Goal: Task Accomplishment & Management: Use online tool/utility

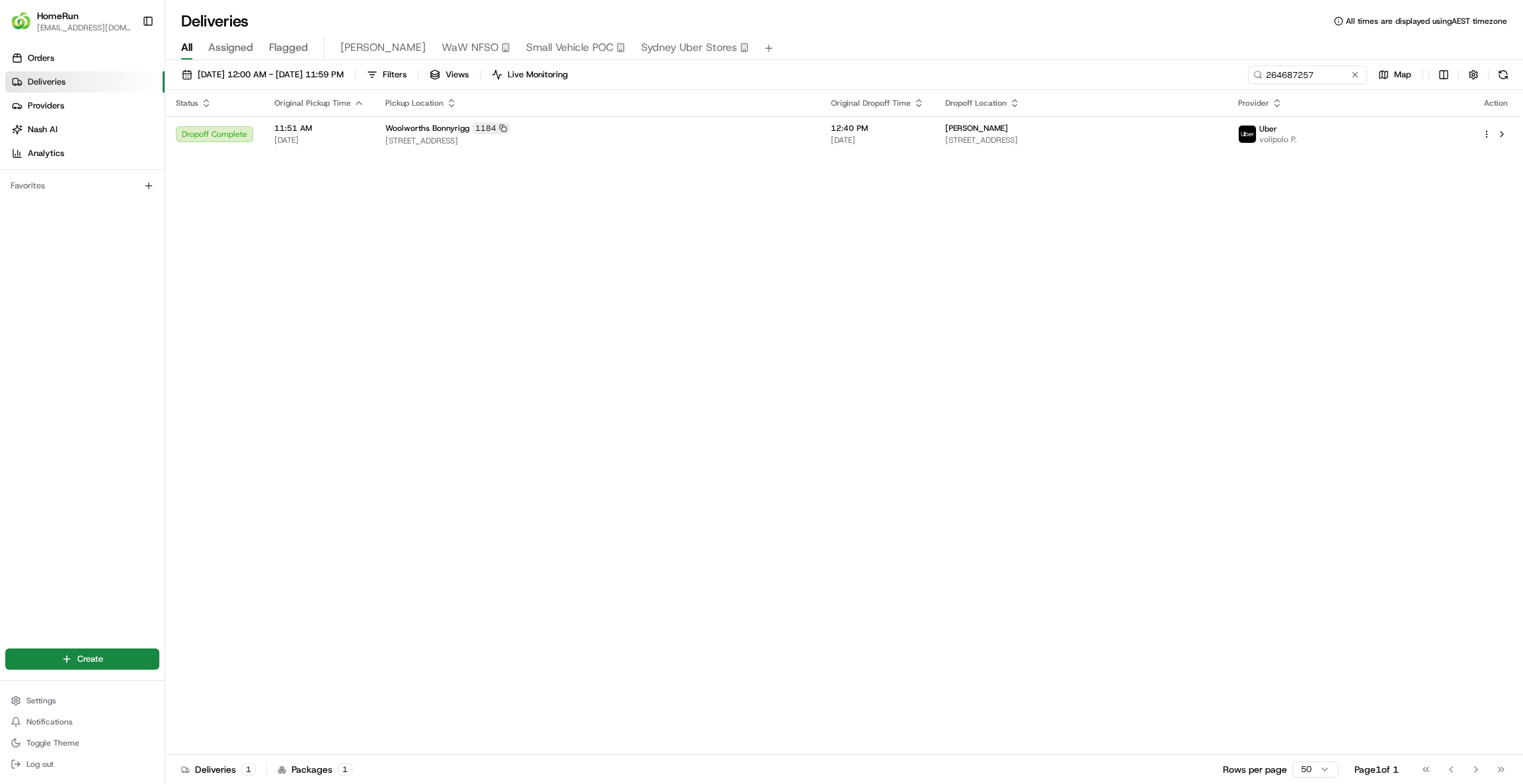
click at [1353, 71] on button at bounding box center [1355, 74] width 13 height 13
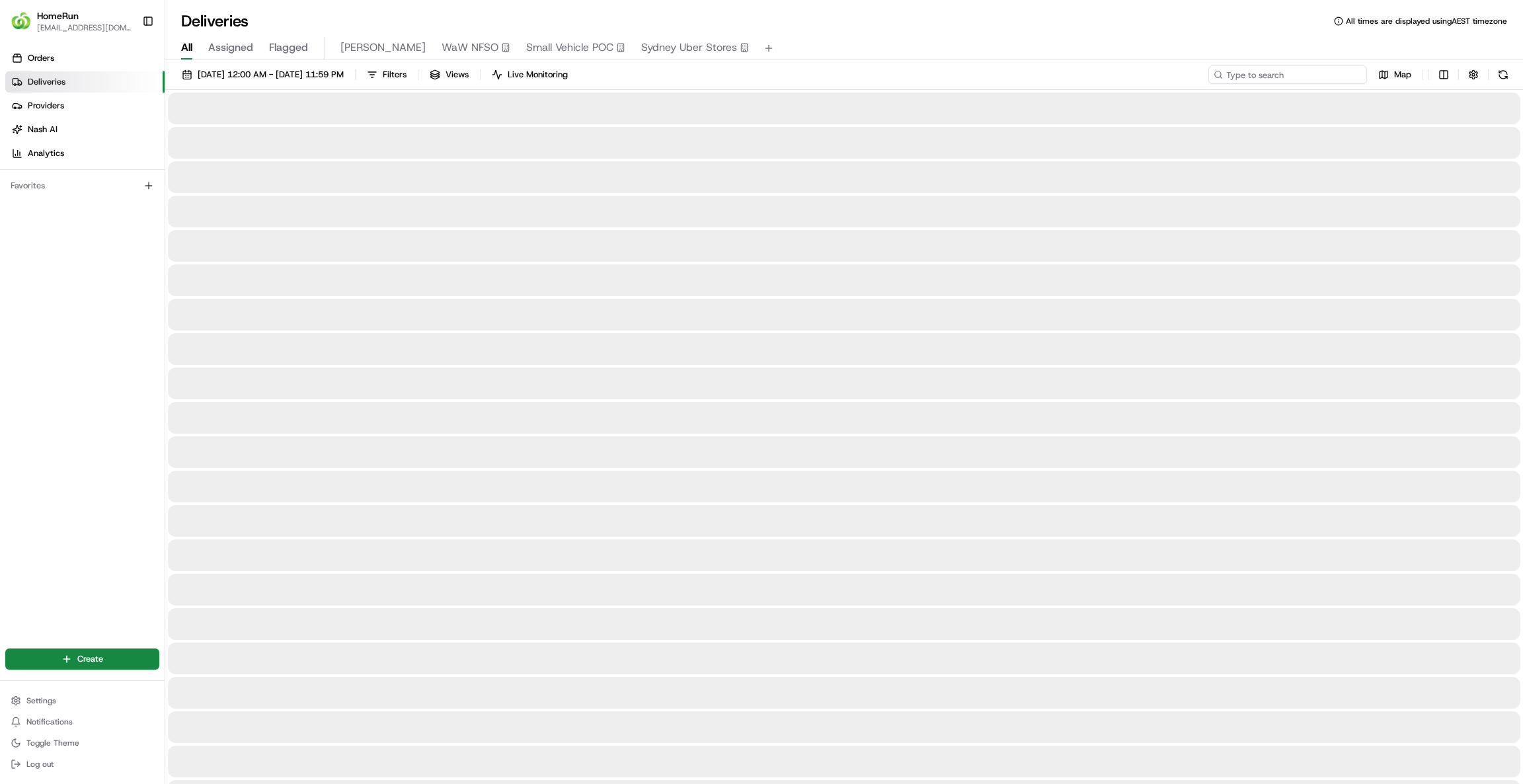
click at [1282, 78] on input at bounding box center [1288, 75] width 159 height 18
paste input "265436390"
type input "265436390"
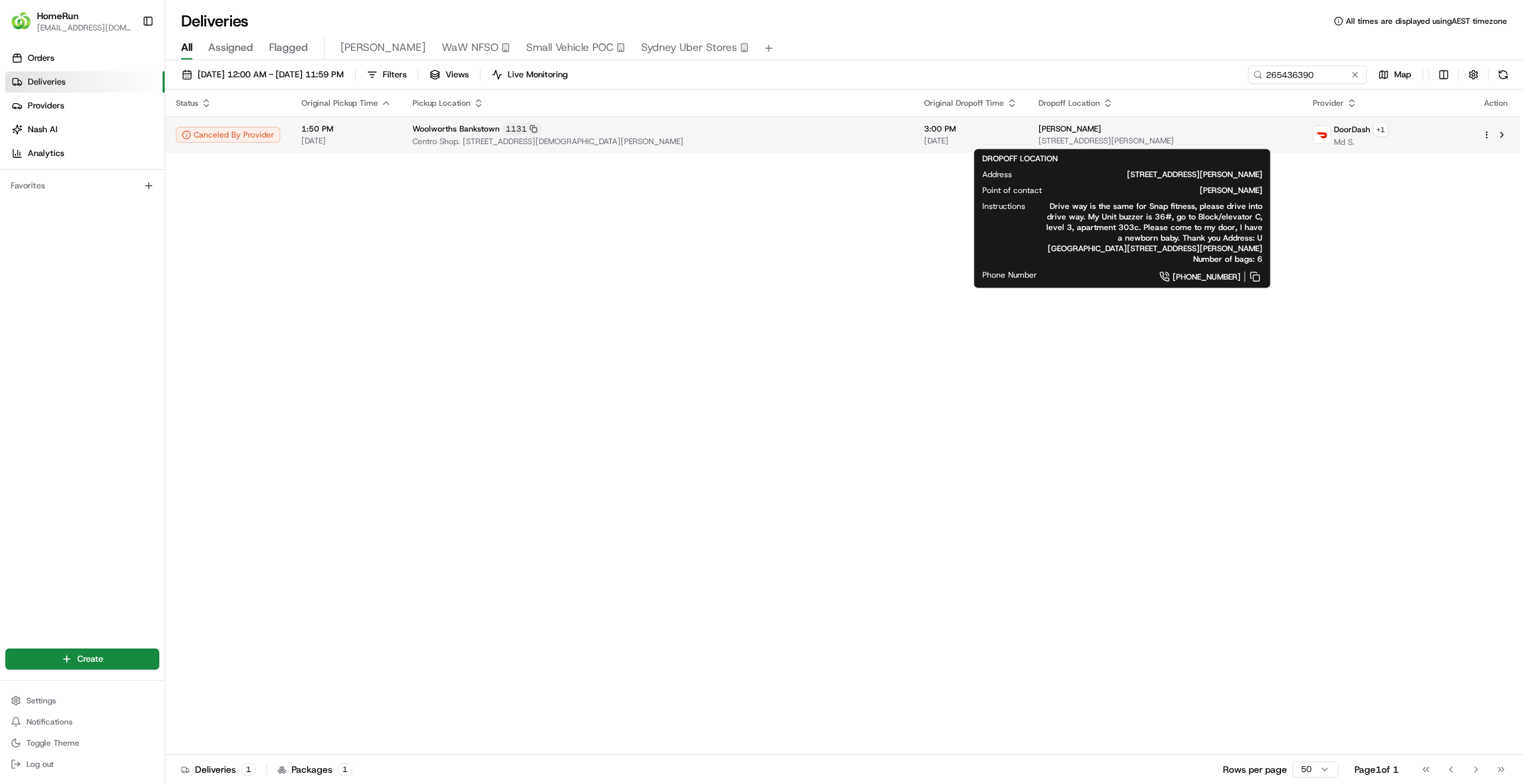
click at [1159, 124] on div "[PERSON_NAME]" at bounding box center [1165, 129] width 253 height 11
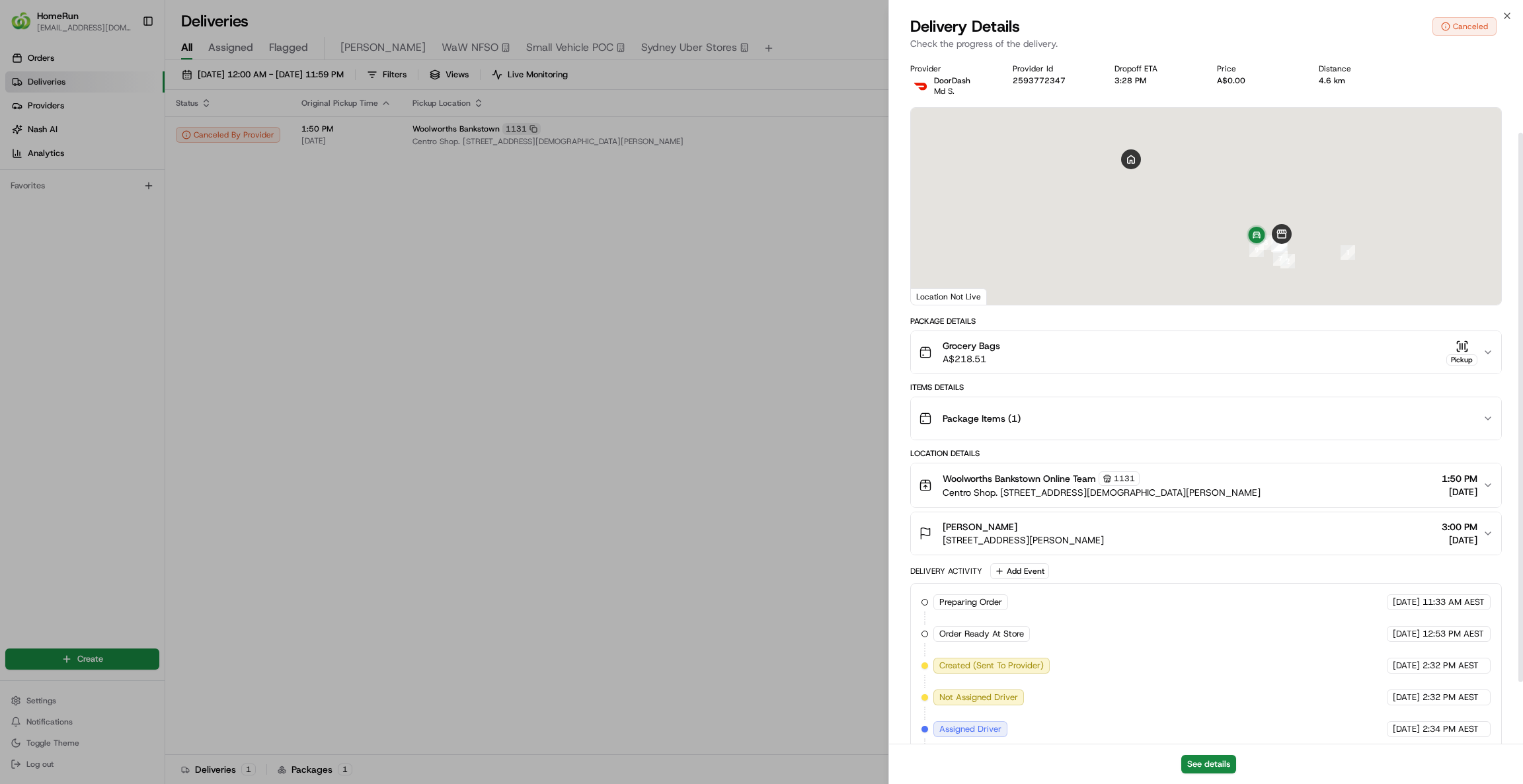
scroll to position [174, 0]
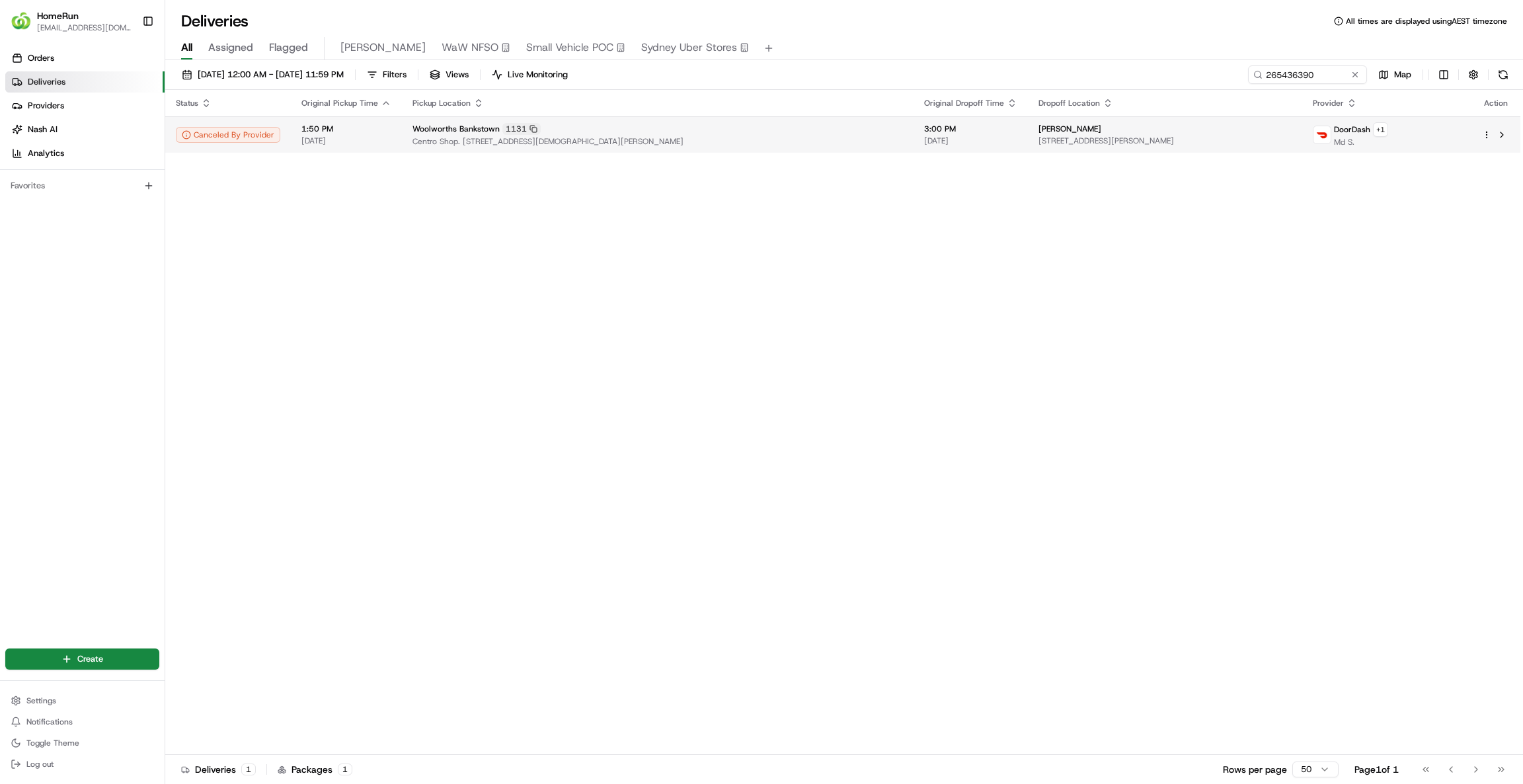
click at [1341, 125] on span "DoorDash" at bounding box center [1353, 130] width 37 height 11
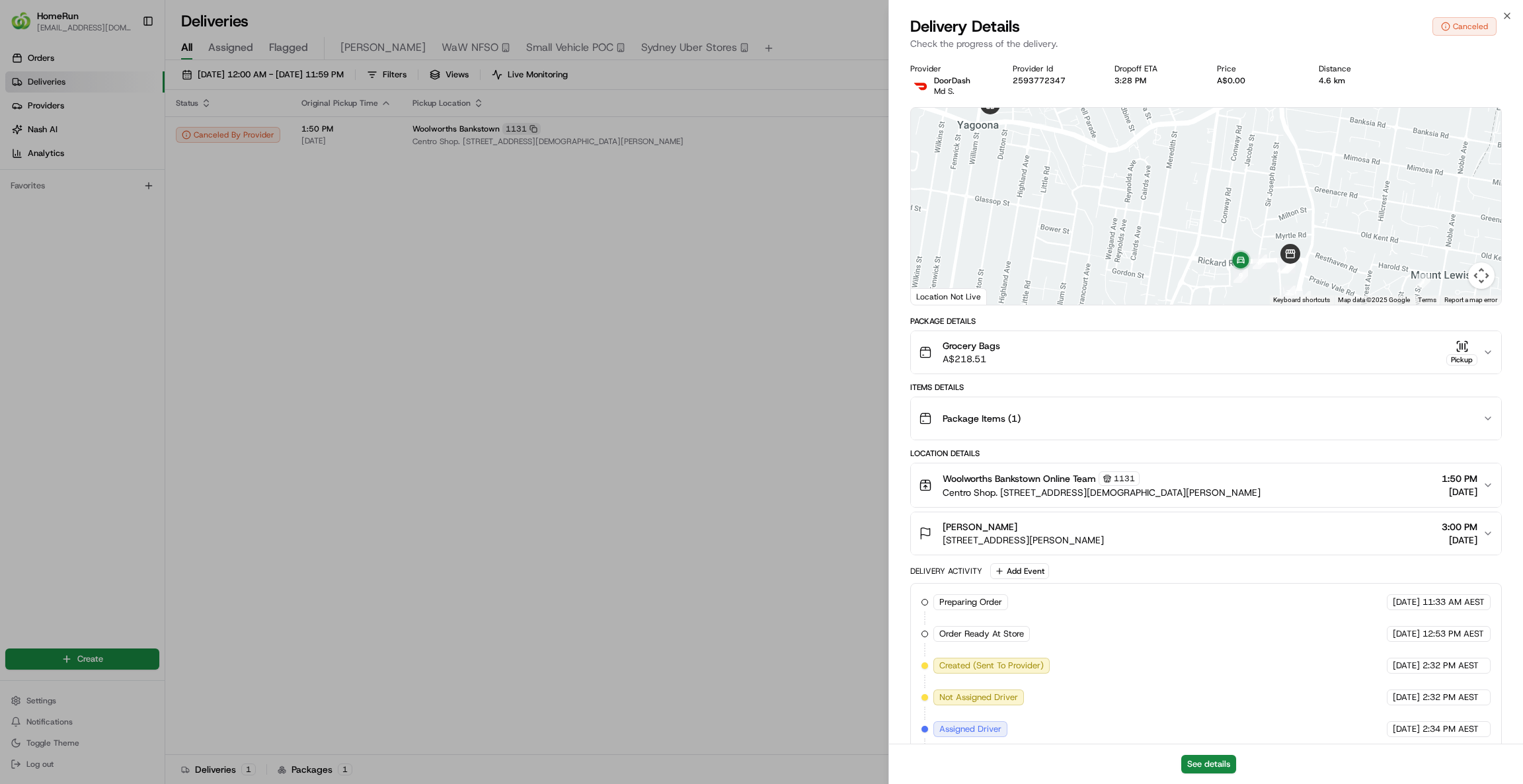
click at [1489, 352] on icon "button" at bounding box center [1488, 352] width 11 height 11
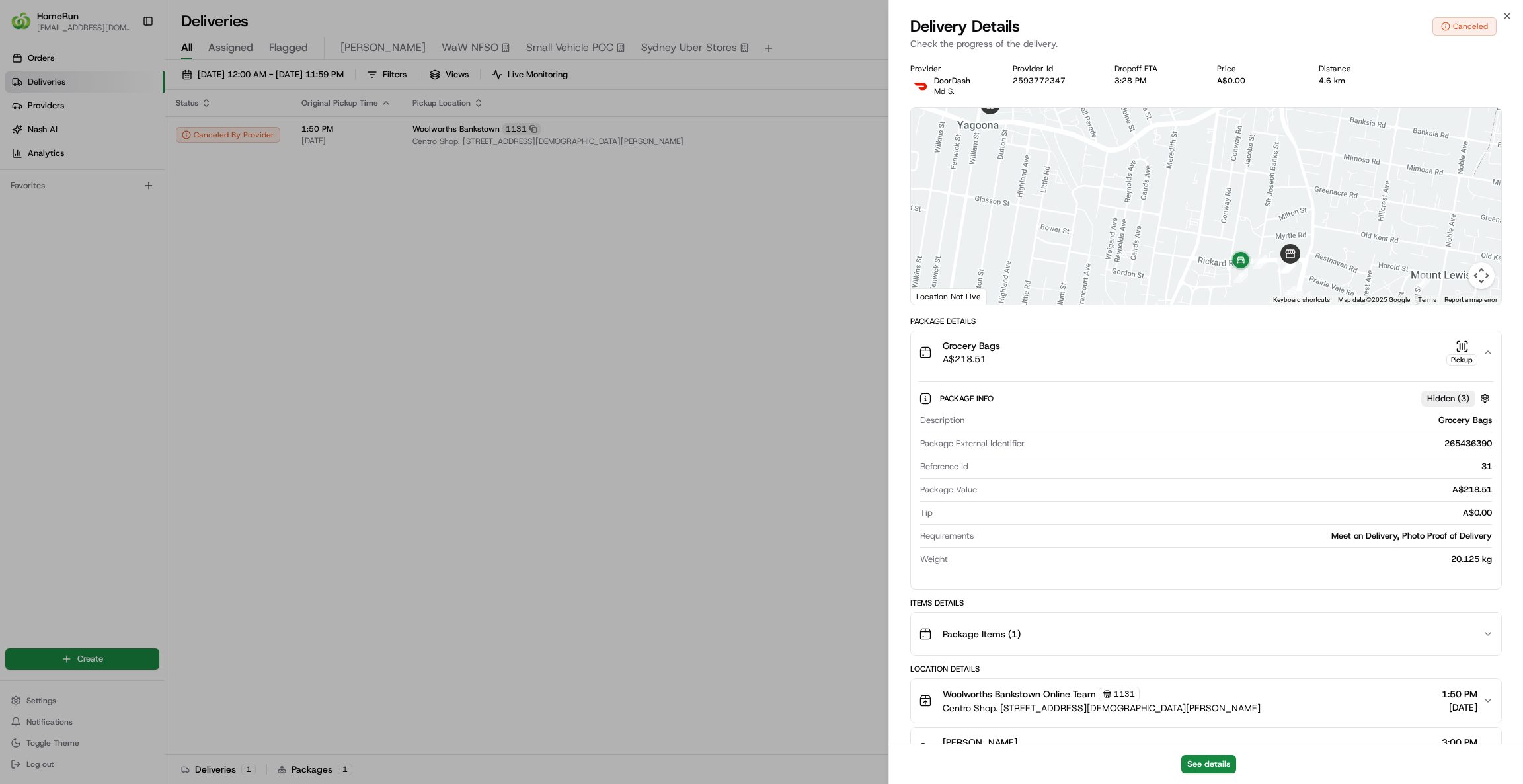
scroll to position [390, 0]
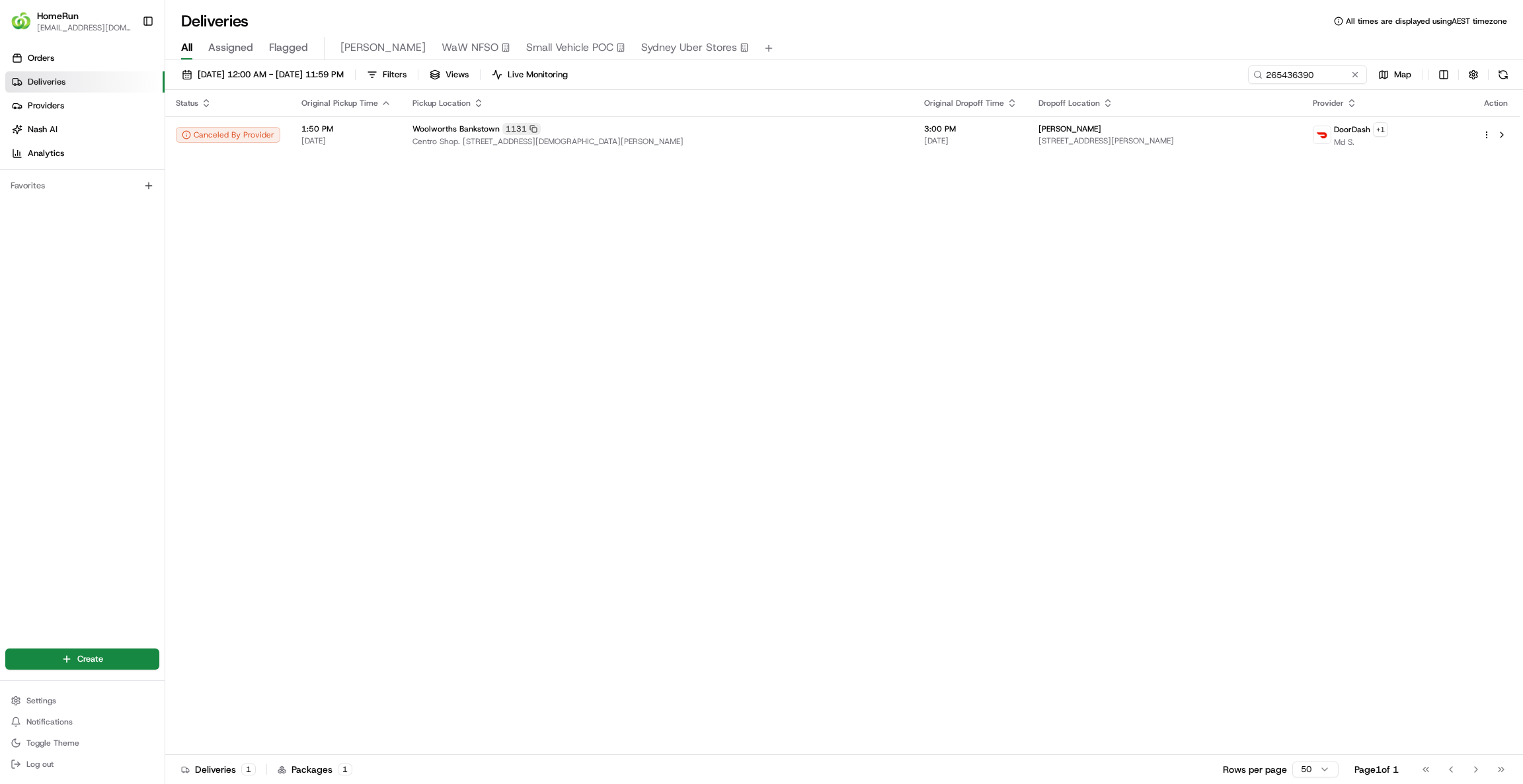
click at [1422, 444] on div "Status Original Pickup Time Pickup Location Original Dropoff Time Dropoff Locat…" at bounding box center [842, 422] width 1355 height 665
click at [1346, 74] on input "265436390" at bounding box center [1288, 75] width 159 height 18
click at [1355, 74] on button at bounding box center [1355, 74] width 13 height 13
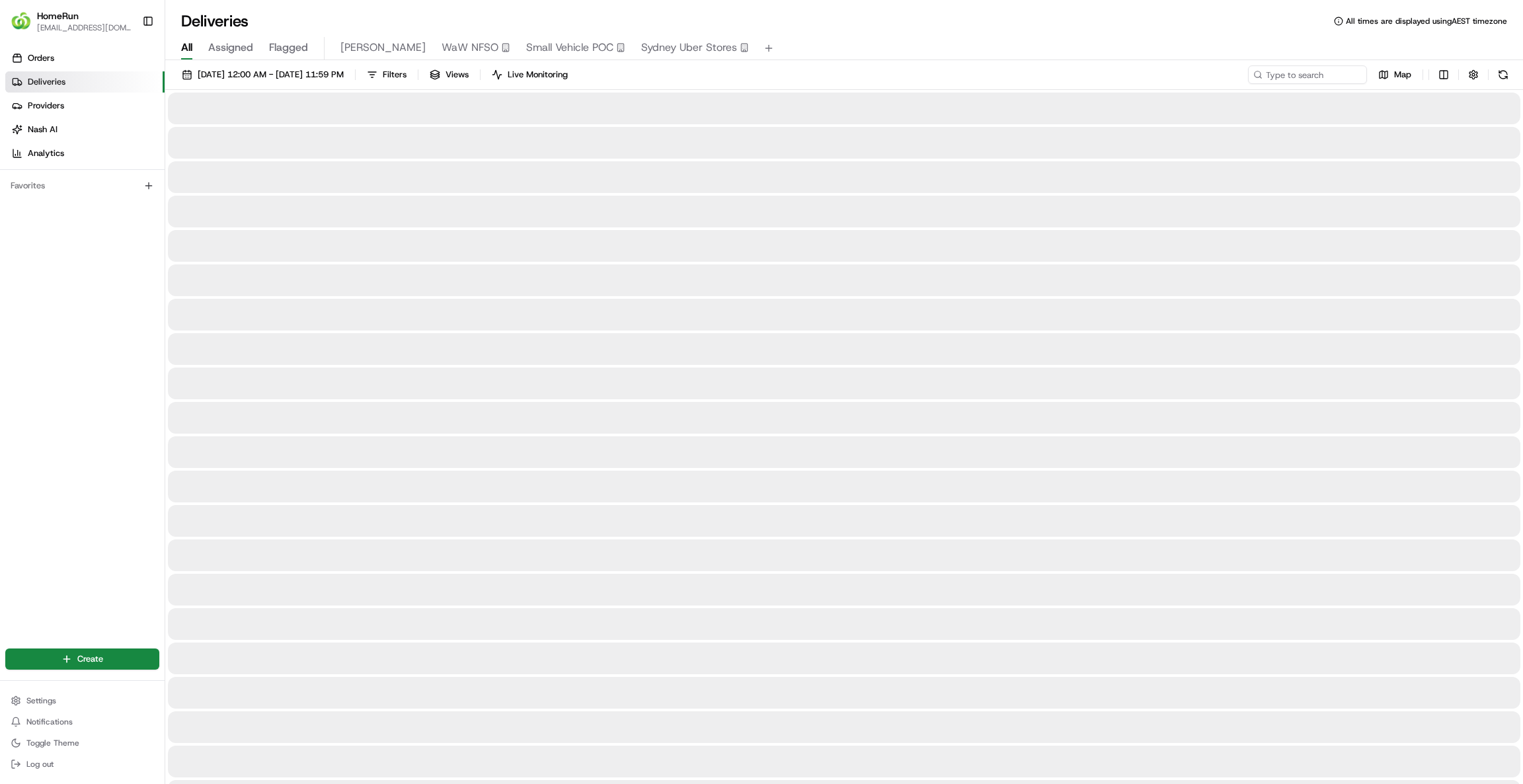
click at [1294, 85] on div "[DATE] 12:00 AM - [DATE] 11:59 PM Filters Views Live Monitoring Map" at bounding box center [844, 78] width 1358 height 24
click at [1288, 79] on input at bounding box center [1288, 75] width 159 height 18
paste input "265484550"
type input "265484550"
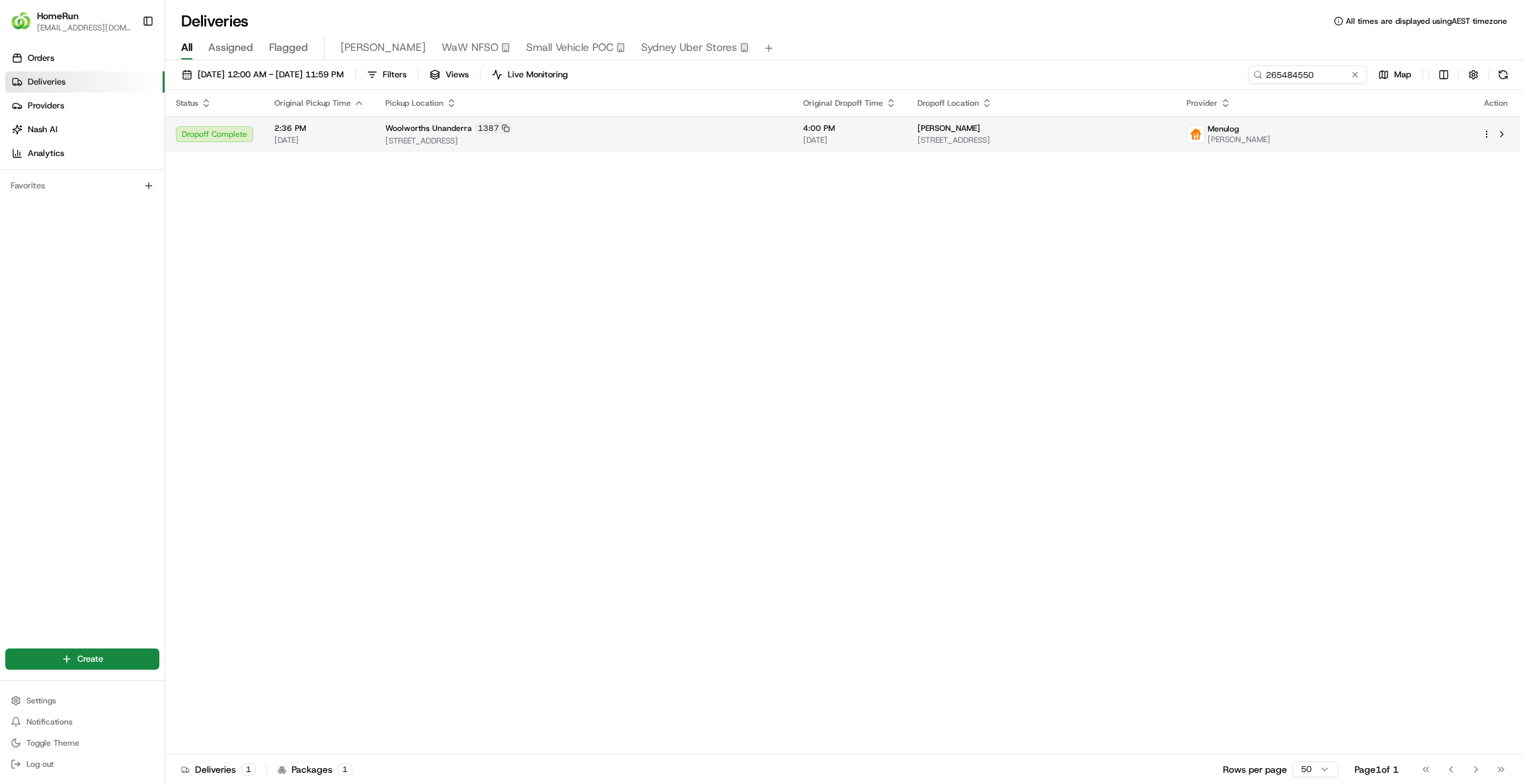
click at [1075, 142] on span "[STREET_ADDRESS]" at bounding box center [1041, 140] width 248 height 11
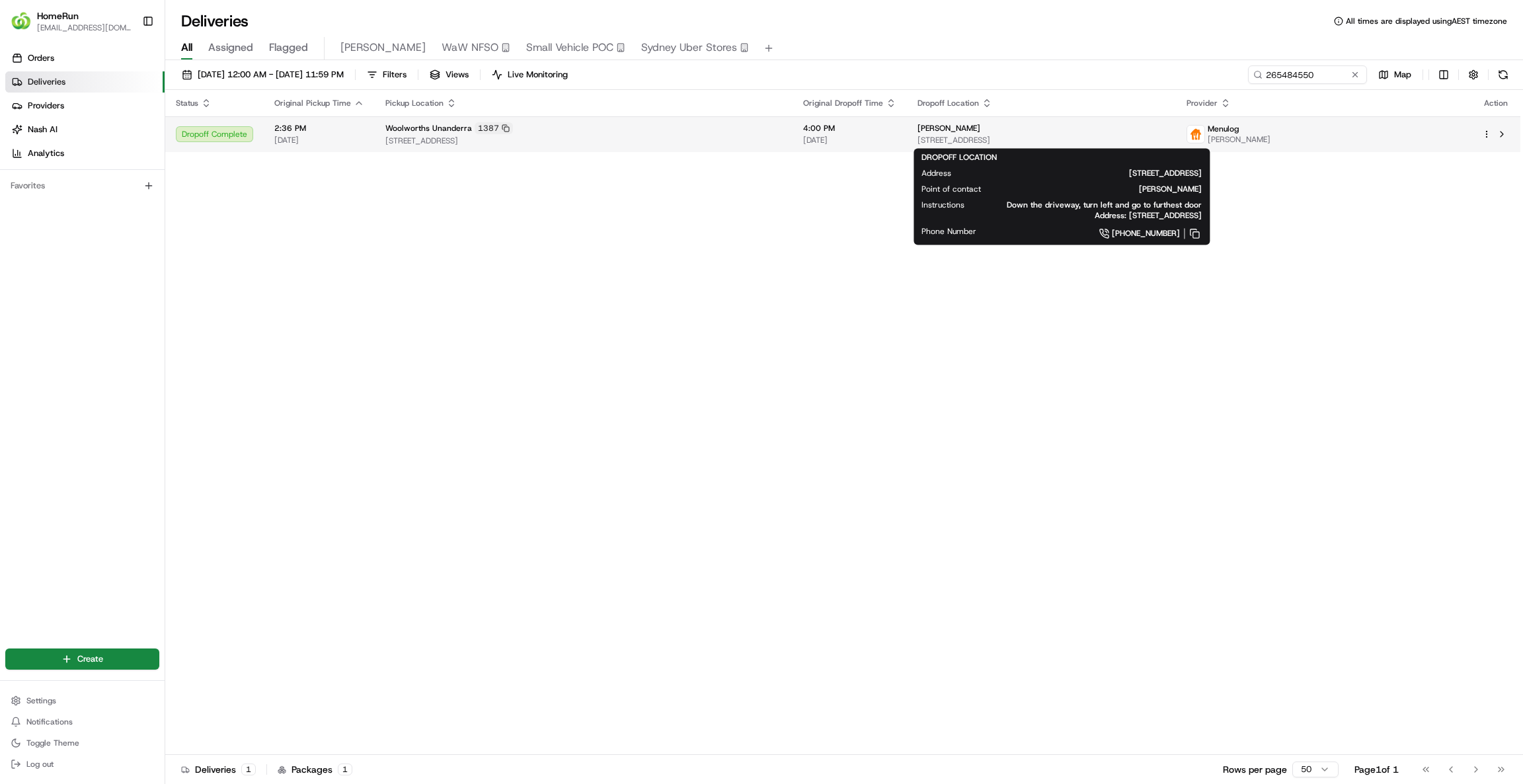
click at [1166, 132] on div "[PERSON_NAME]" at bounding box center [1041, 128] width 248 height 11
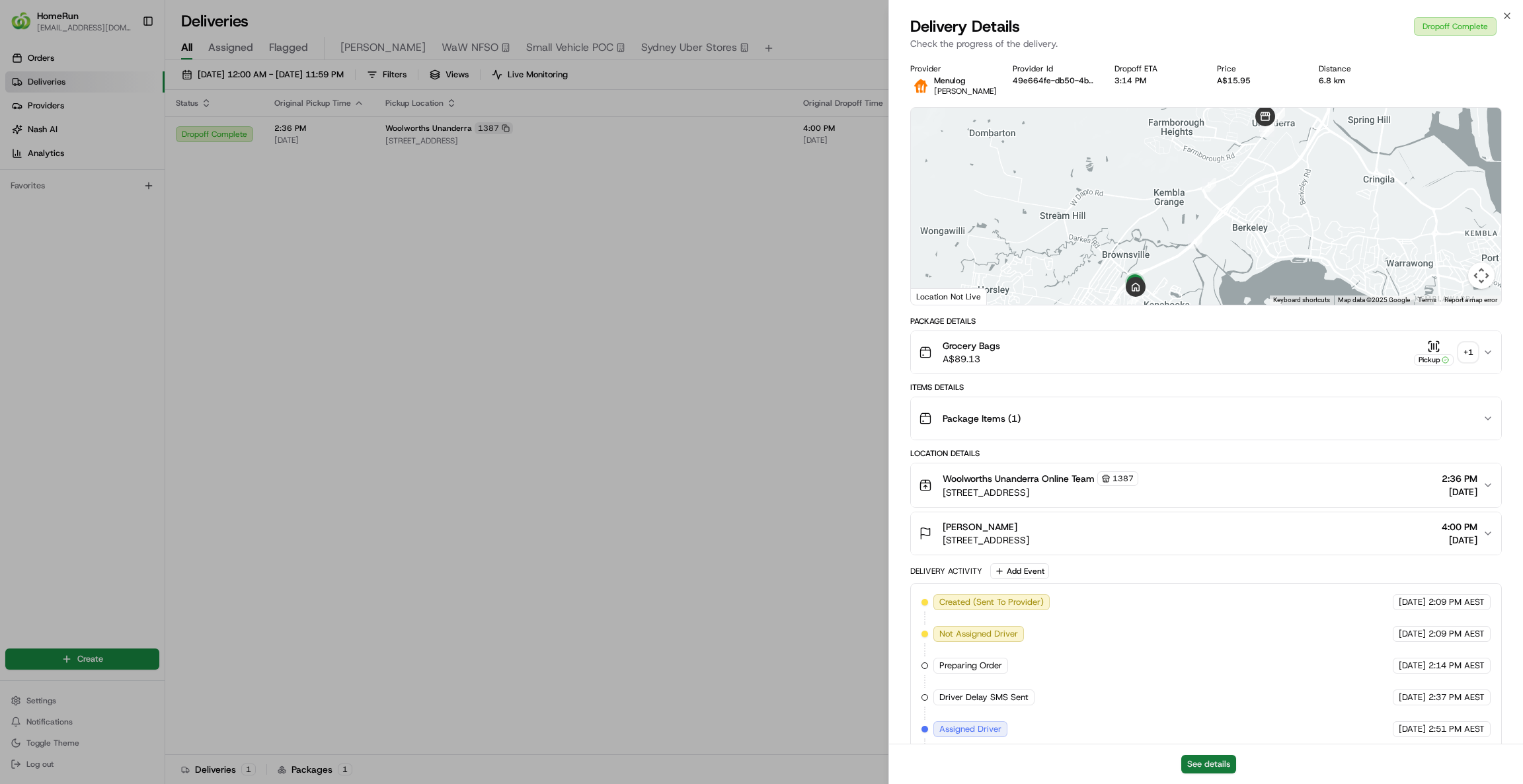
click at [1208, 765] on button "See details" at bounding box center [1209, 763] width 55 height 18
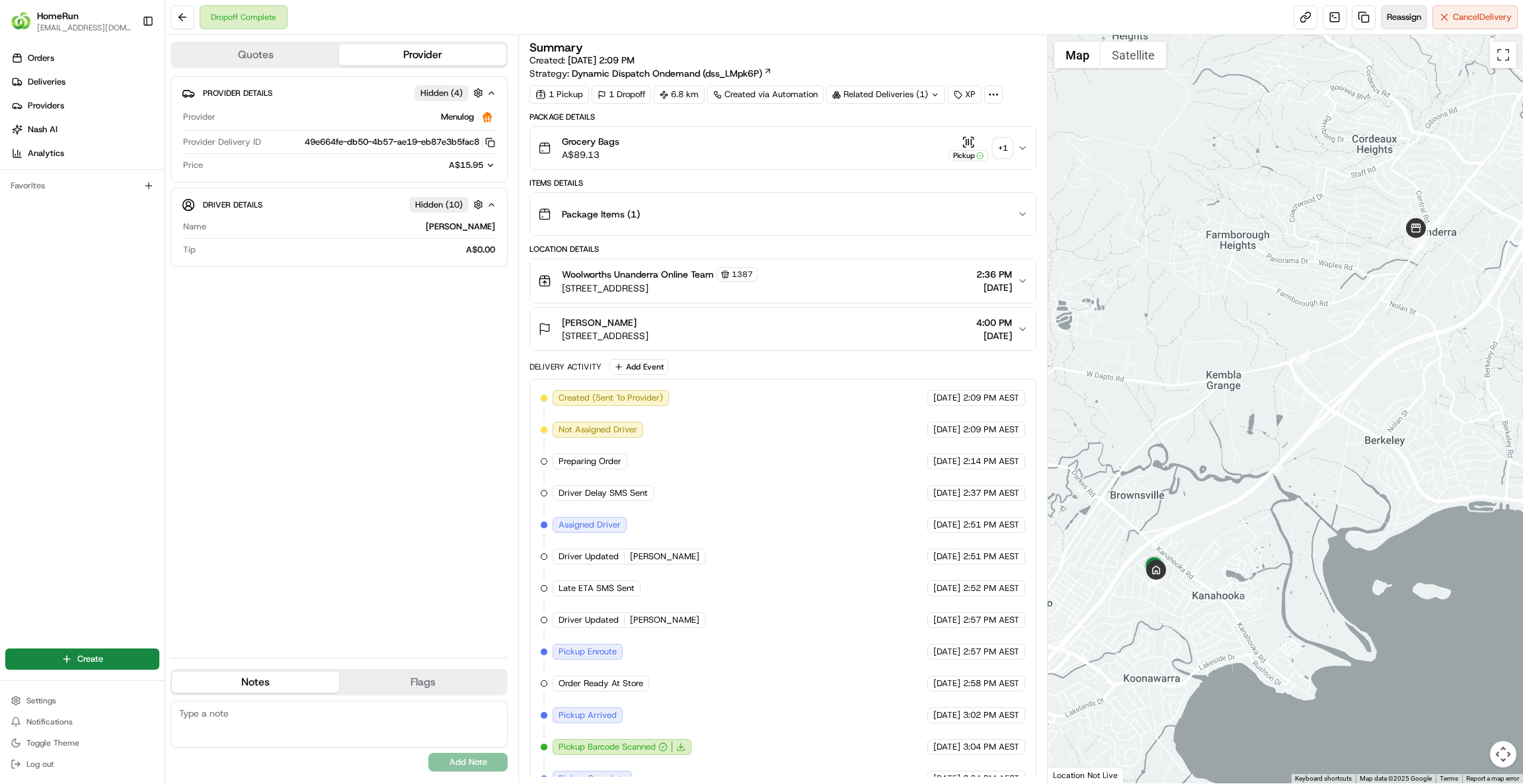
click at [1394, 18] on span "Reassign" at bounding box center [1404, 18] width 34 height 12
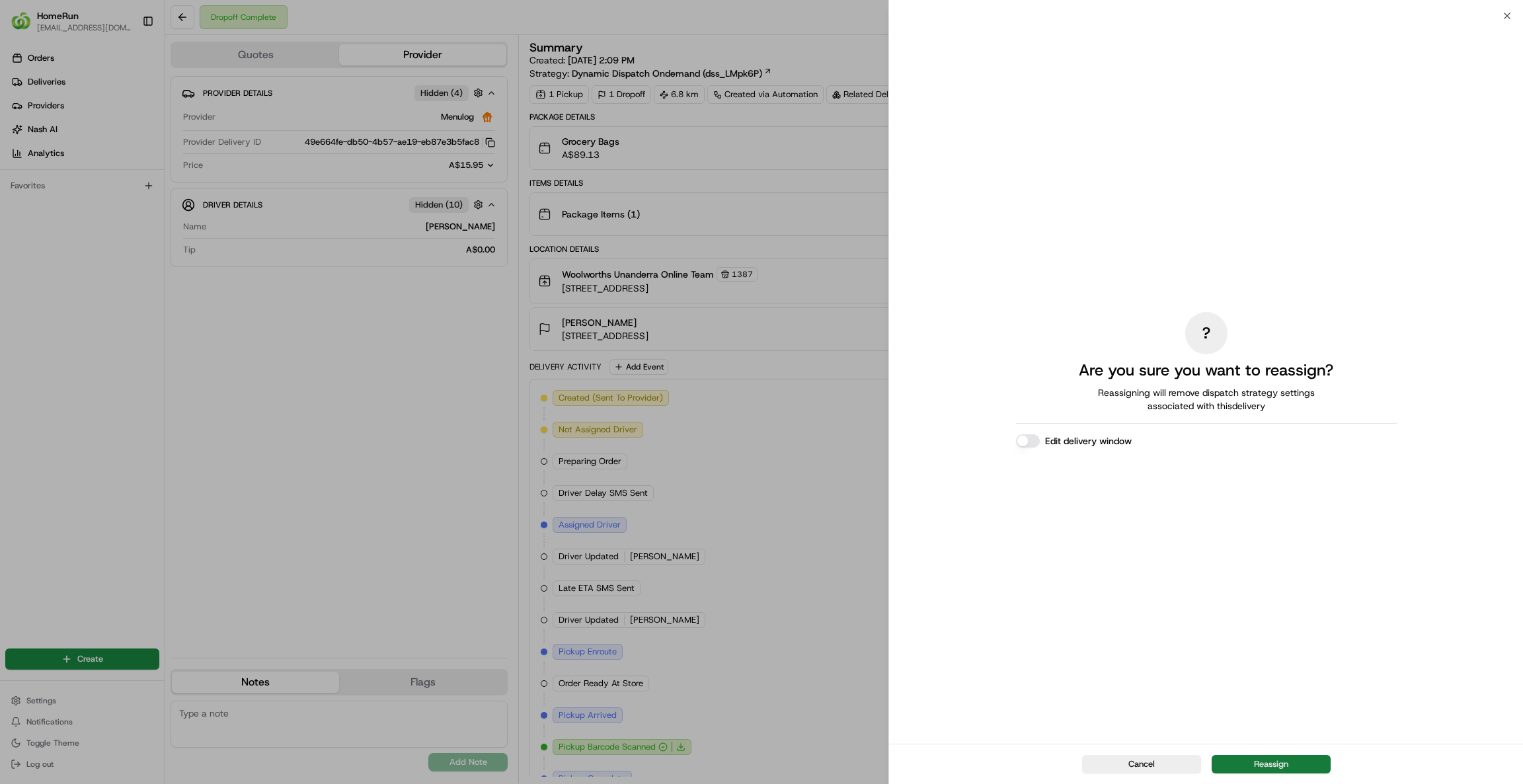
click at [1281, 759] on button "Reassign" at bounding box center [1272, 763] width 119 height 18
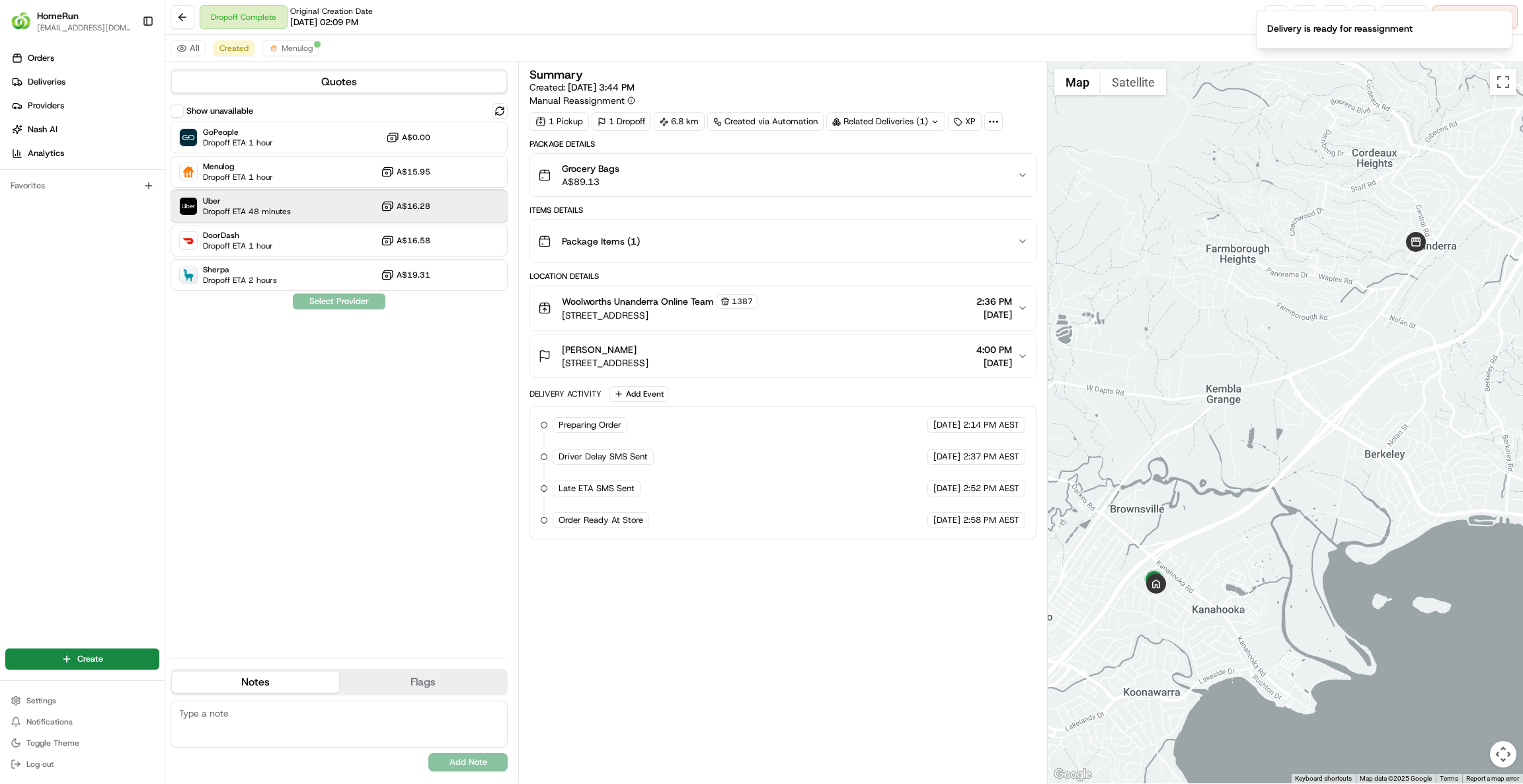
click at [331, 201] on div "Uber Dropoff ETA 48 minutes A$16.28" at bounding box center [338, 206] width 337 height 32
click at [355, 301] on button "Assign Provider" at bounding box center [339, 301] width 94 height 16
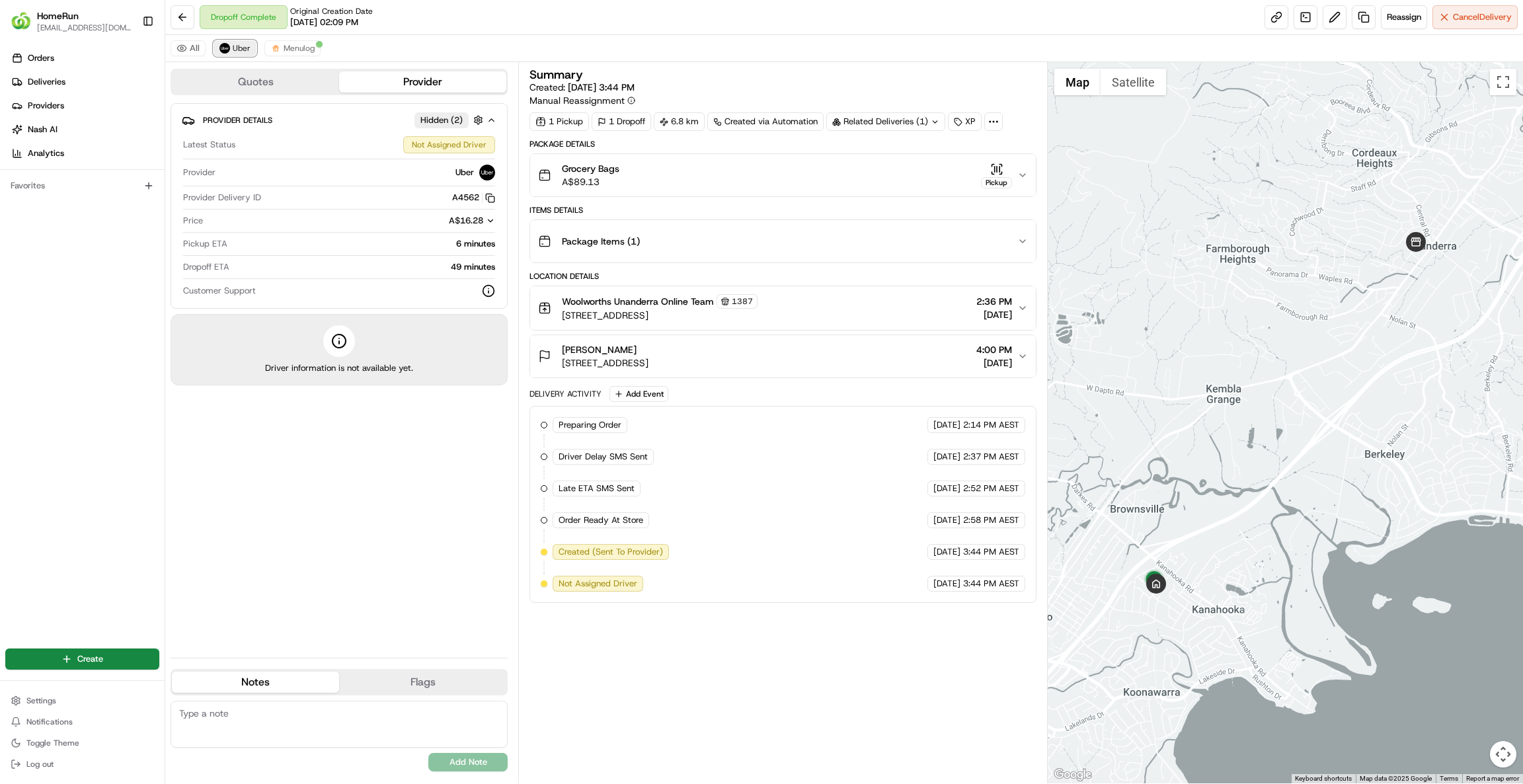
click at [237, 47] on span "Uber" at bounding box center [241, 48] width 18 height 11
